Goal: Task Accomplishment & Management: Complete application form

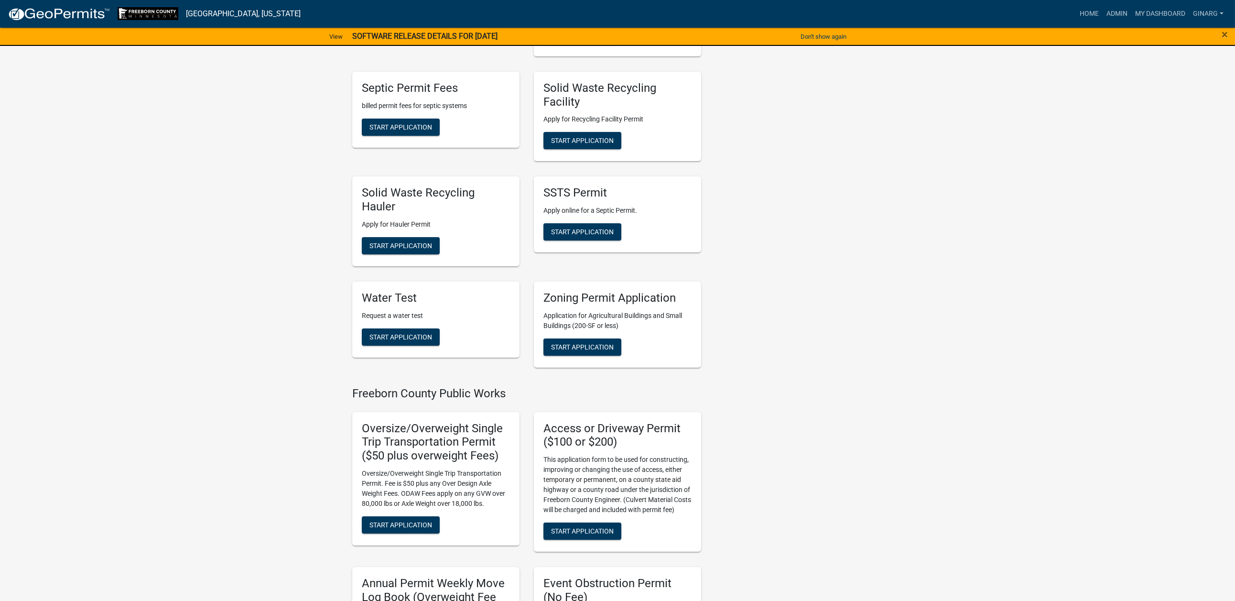
scroll to position [143, 0]
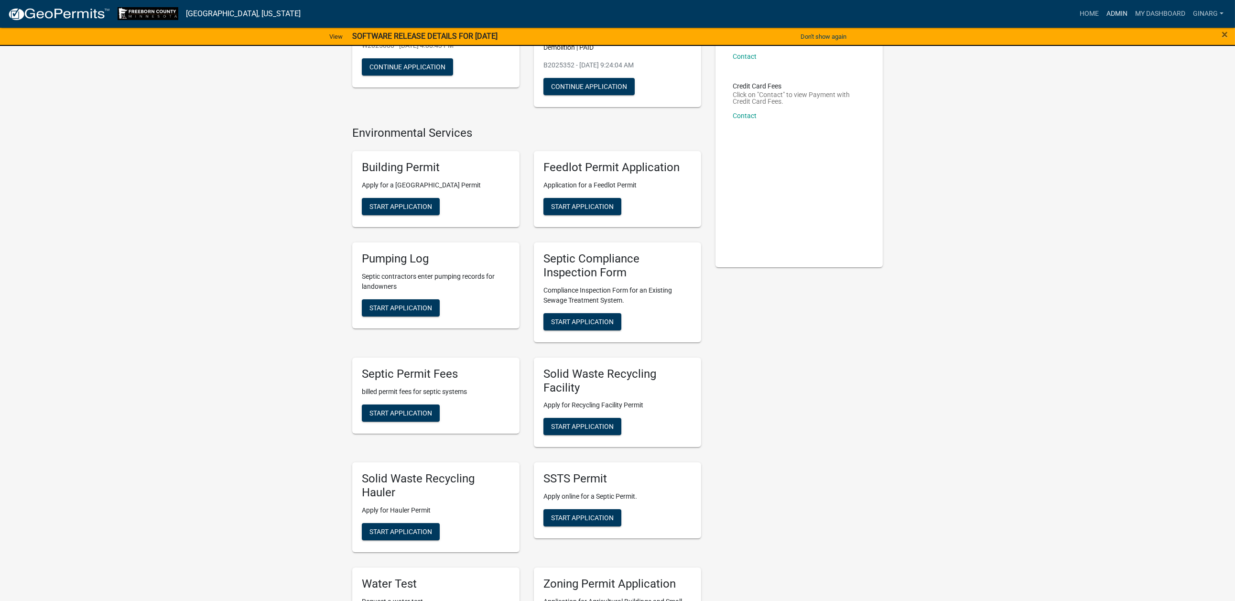
click at [1102, 14] on link "Admin" at bounding box center [1116, 14] width 29 height 18
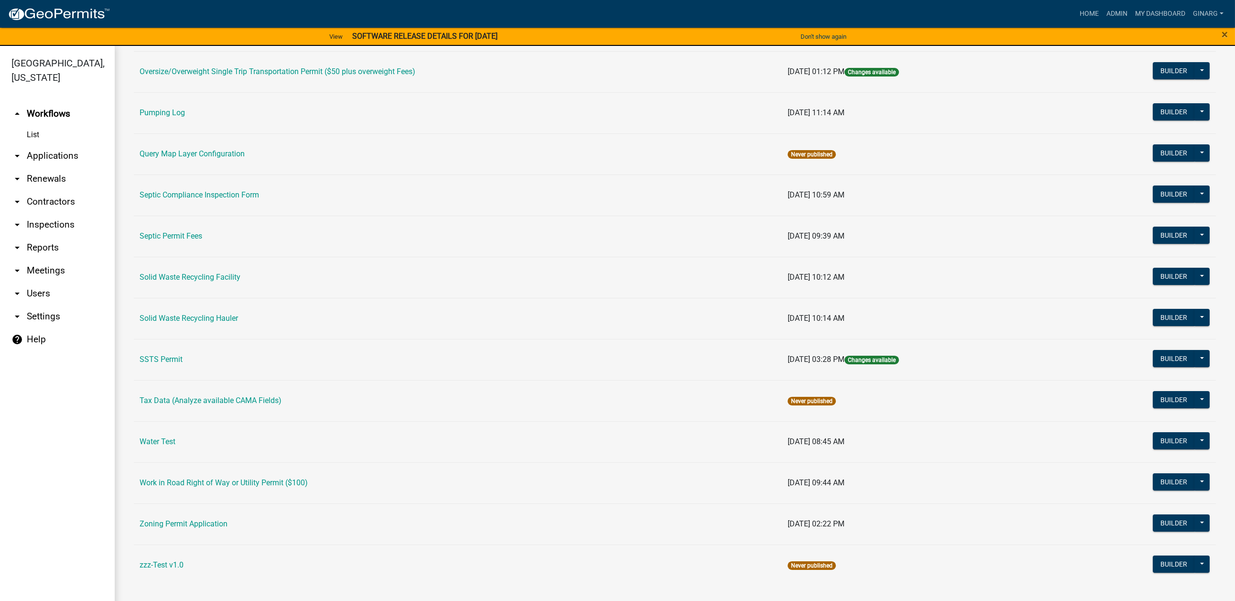
scroll to position [788, 0]
click at [175, 446] on link "Water Test" at bounding box center [158, 441] width 36 height 9
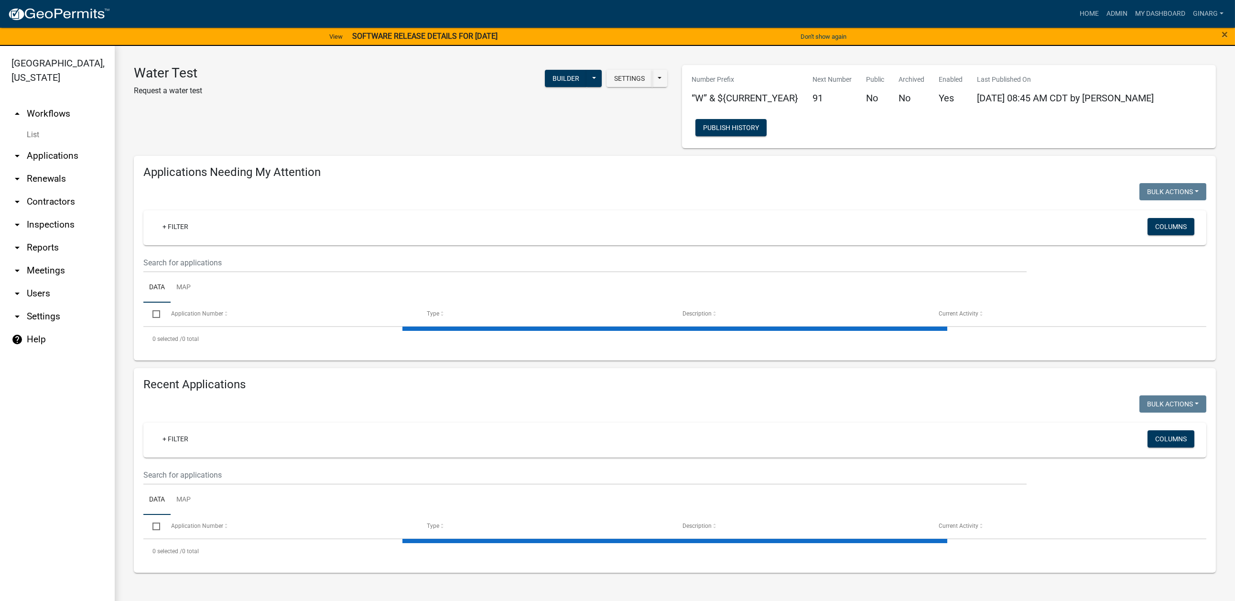
select select "3: 100"
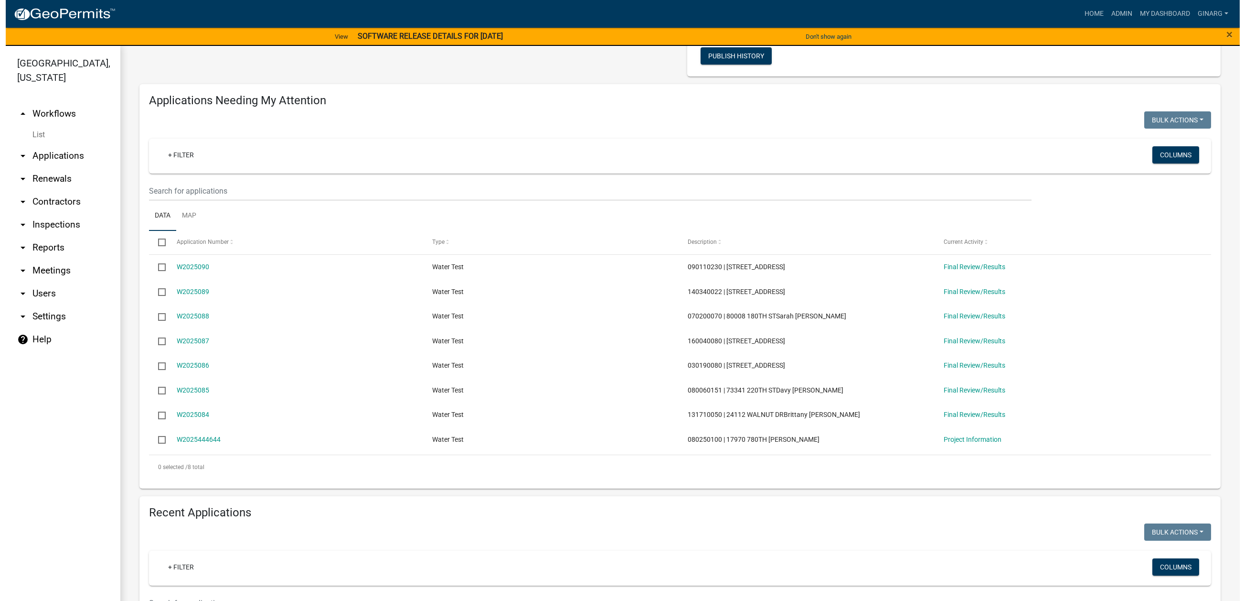
scroll to position [143, 0]
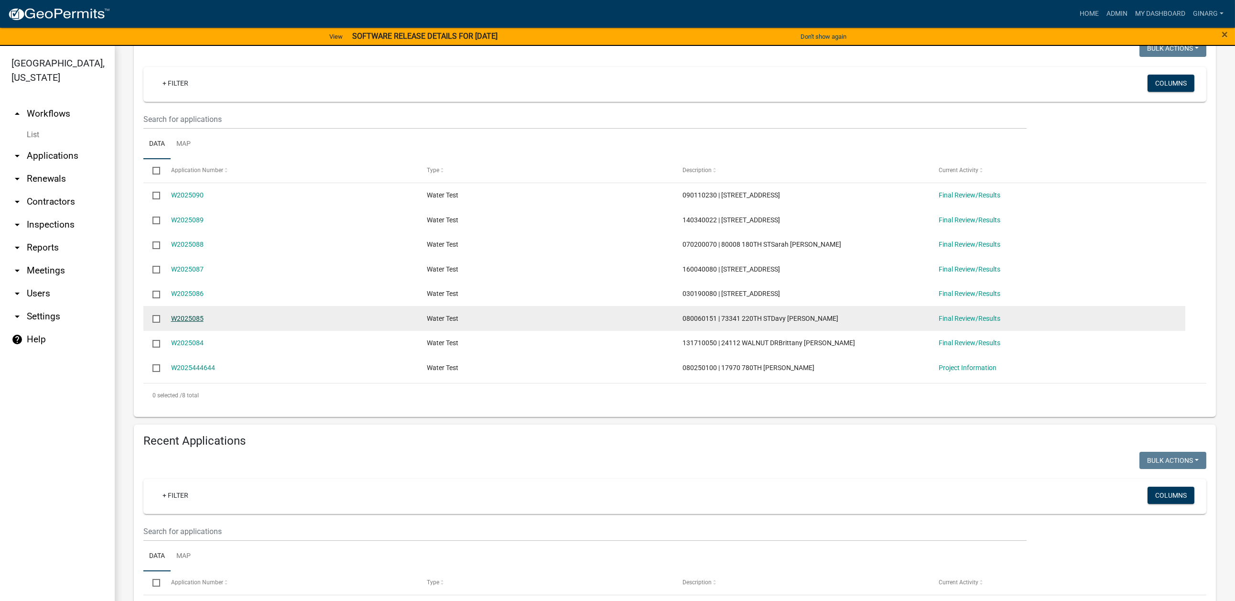
click at [204, 322] on link "W2025085" at bounding box center [187, 318] width 32 height 8
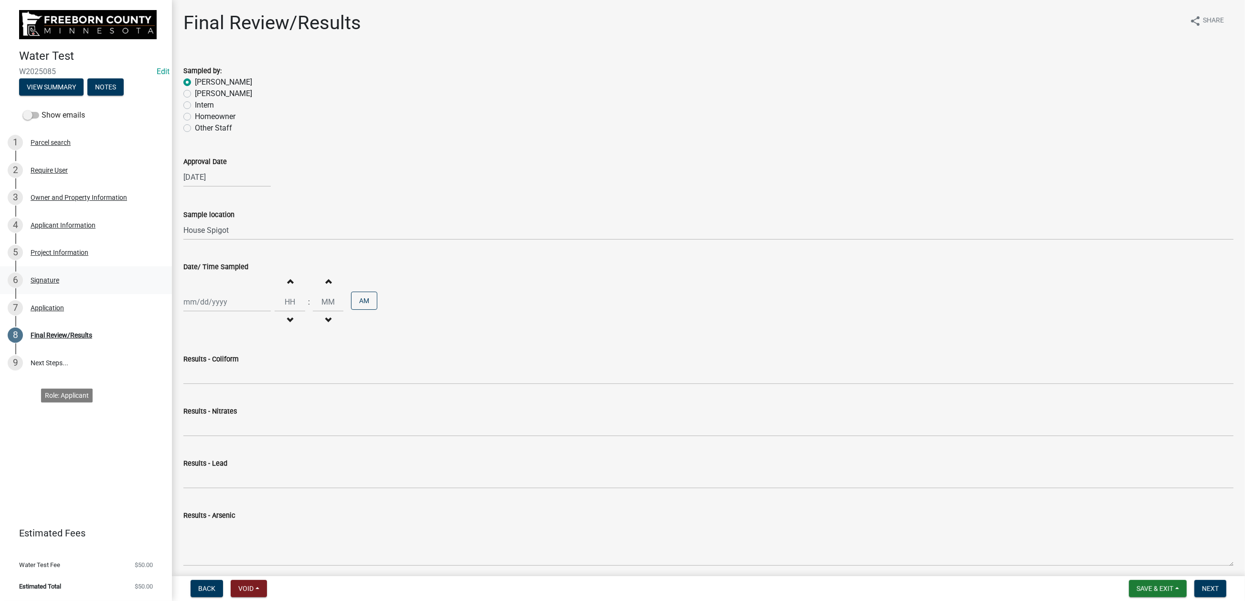
click at [59, 283] on div "Signature" at bounding box center [45, 280] width 29 height 7
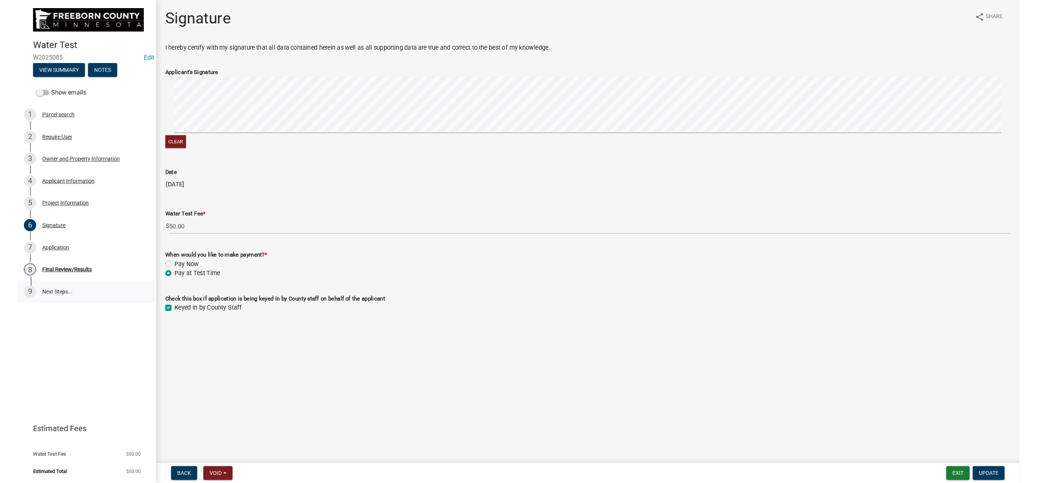
scroll to position [135, 0]
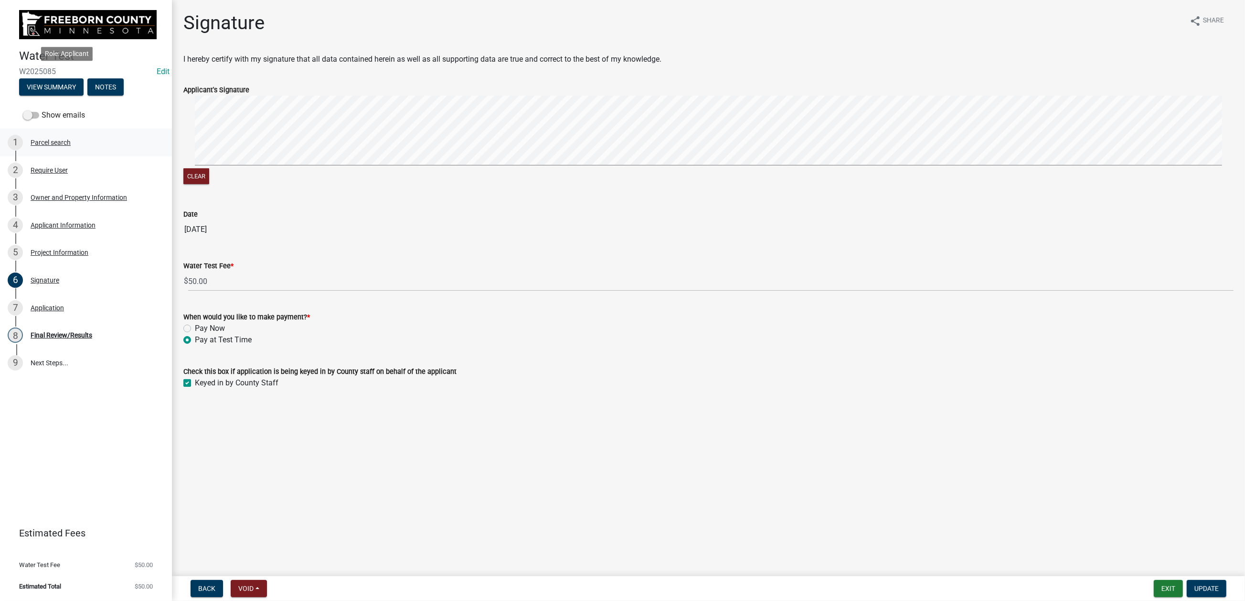
click at [71, 139] on div "Parcel search" at bounding box center [51, 142] width 40 height 7
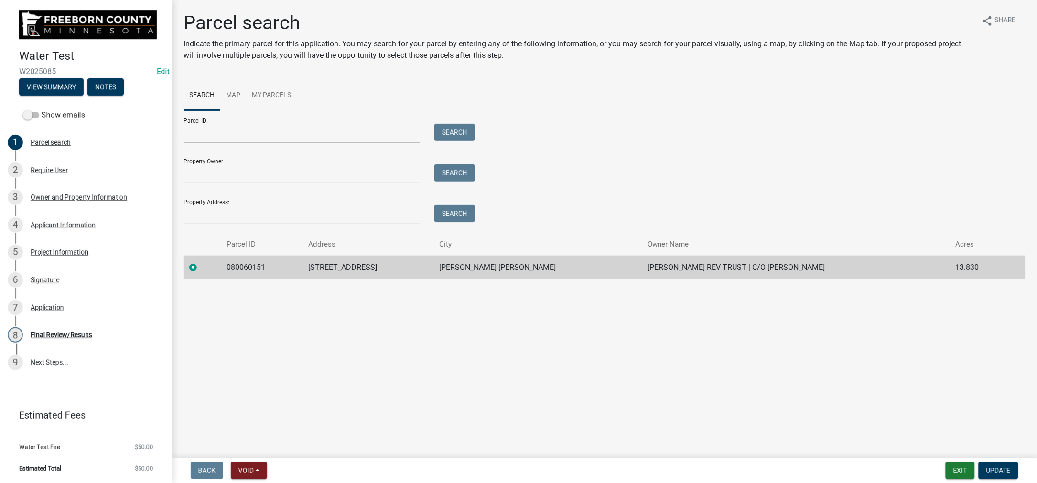
scroll to position [22, 0]
click at [72, 253] on div "Project Information" at bounding box center [60, 252] width 58 height 7
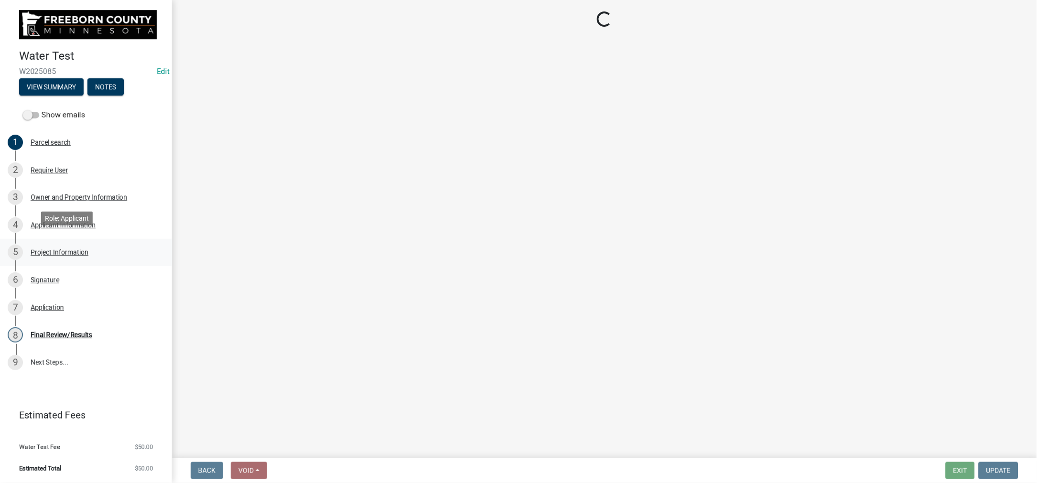
scroll to position [0, 0]
select select "f48b8d26-76b9-4c93-9097-2983d6efbe05"
select select "4d7cd8c3-d58f-42af-93eb-f10333895f45"
select select "9db5755b-511d-4b48-a270-aea29f4132cf"
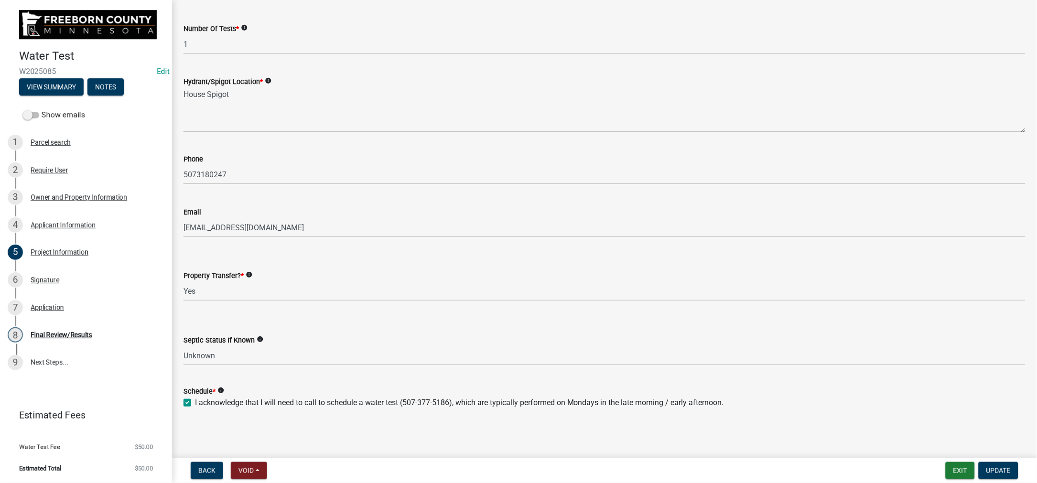
scroll to position [461, 0]
click at [59, 283] on div "Signature" at bounding box center [45, 280] width 29 height 7
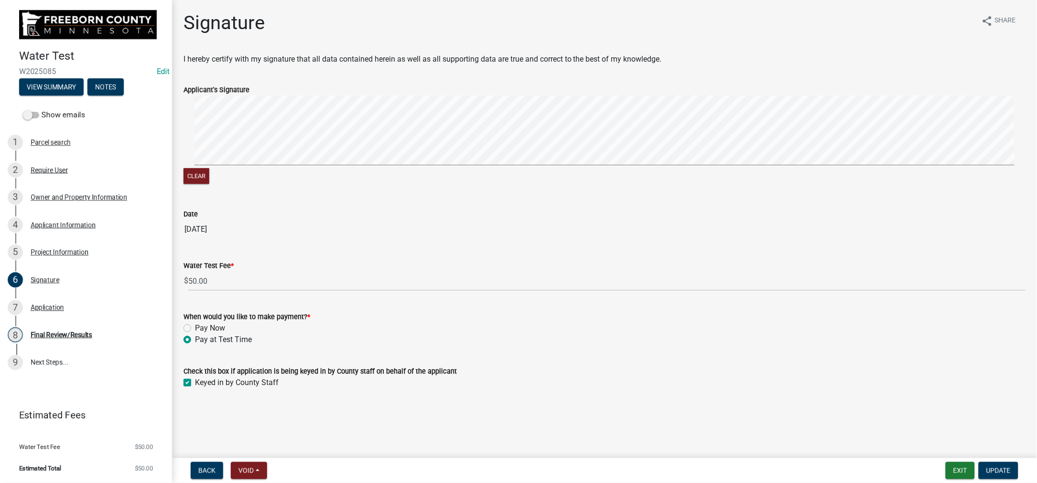
scroll to position [145, 0]
click at [64, 311] on div "Application" at bounding box center [47, 307] width 33 height 7
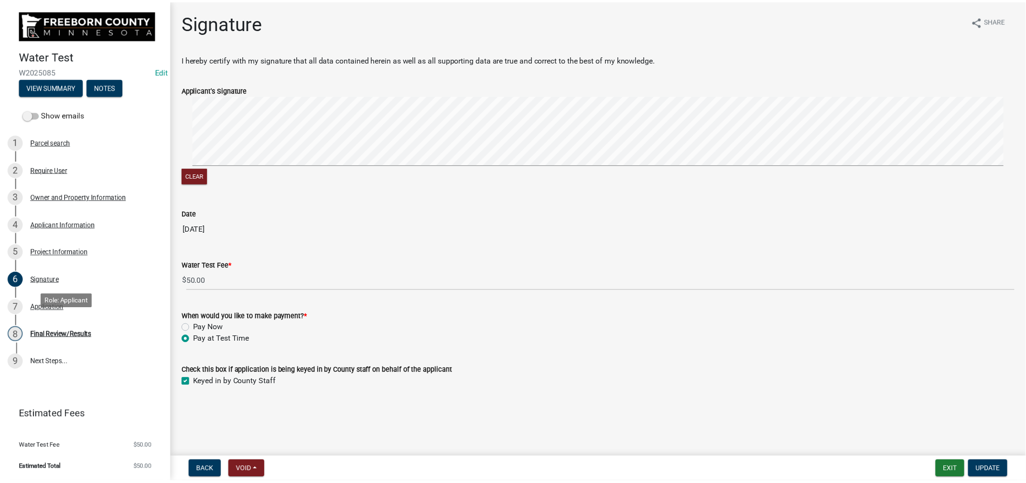
scroll to position [0, 0]
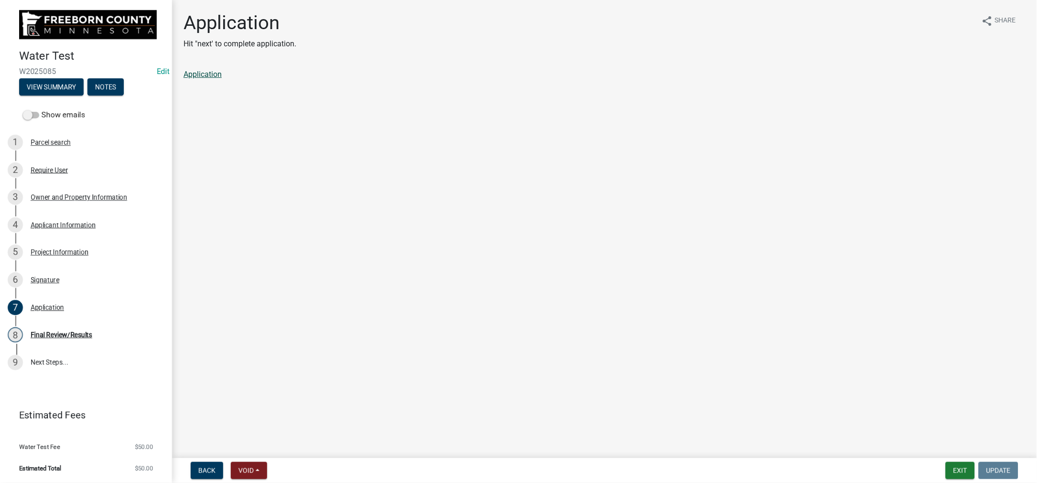
click at [208, 79] on link "Application" at bounding box center [202, 74] width 38 height 9
click at [64, 311] on div "Application" at bounding box center [47, 307] width 33 height 7
click at [59, 283] on div "Signature" at bounding box center [45, 280] width 29 height 7
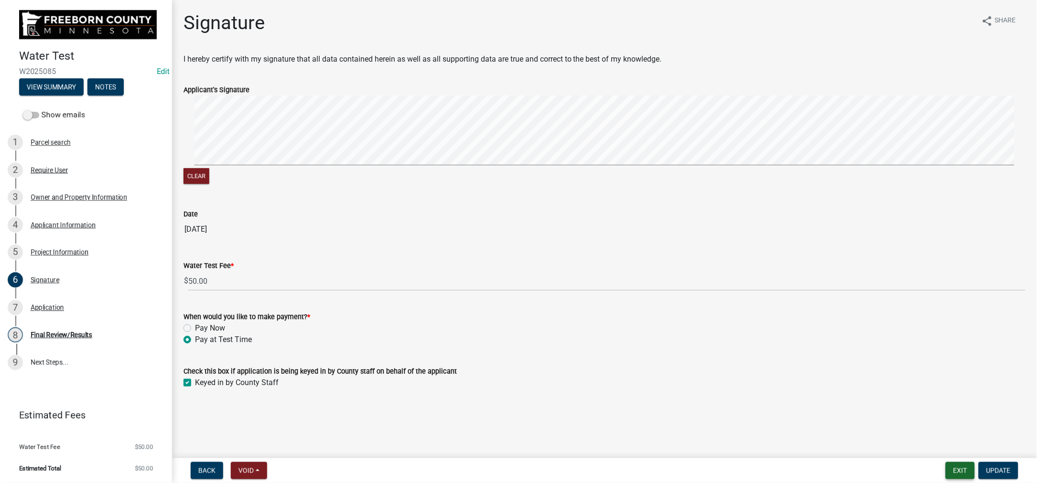
click at [945, 462] on button "Exit" at bounding box center [959, 470] width 29 height 17
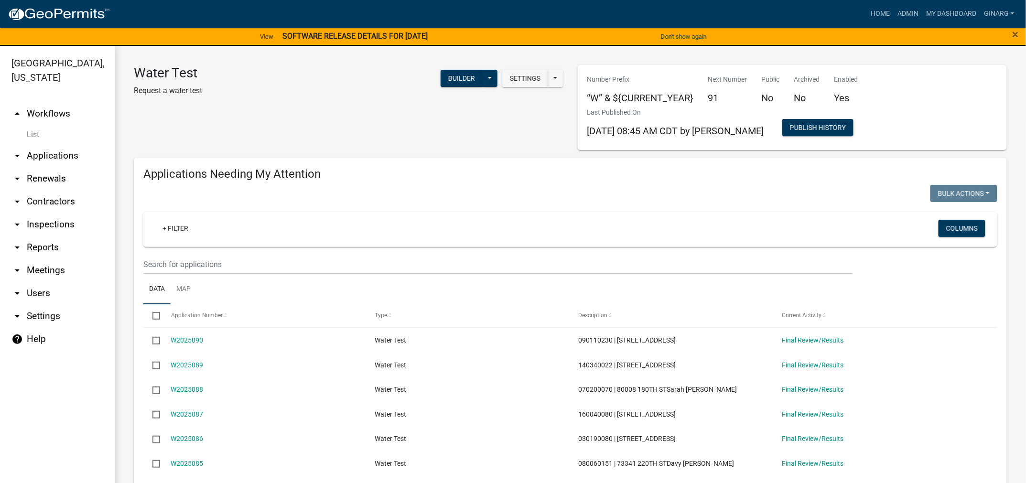
select select "3: 100"
